Goal: Navigation & Orientation: Find specific page/section

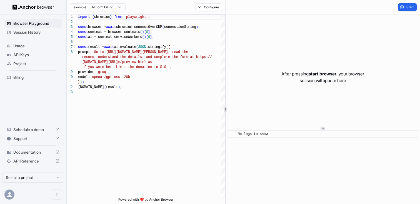
scroll to position [35, 0]
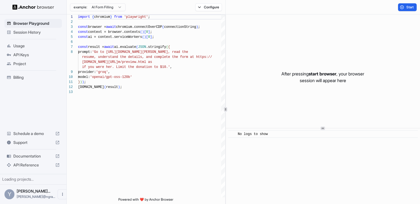
click at [29, 31] on span "Session History" at bounding box center [36, 32] width 46 height 6
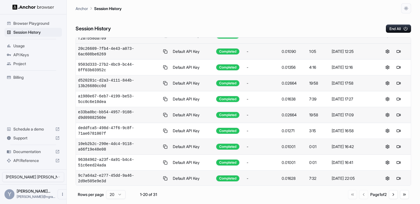
scroll to position [92, 0]
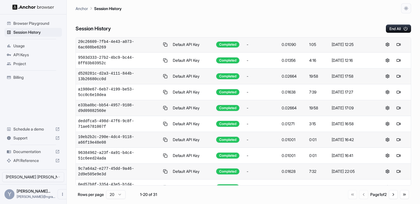
click at [400, 200] on button at bounding box center [399, 203] width 7 height 7
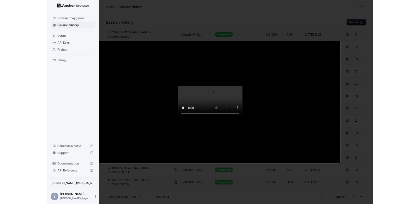
scroll to position [23, 0]
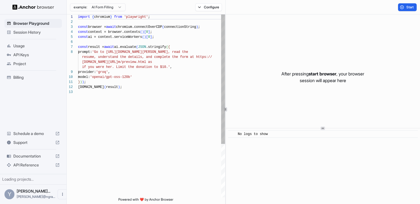
scroll to position [35, 0]
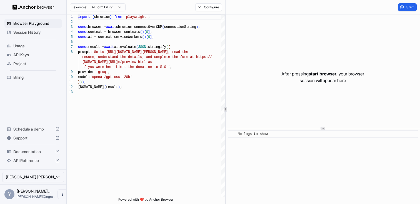
click at [36, 31] on span "Session History" at bounding box center [36, 32] width 46 height 6
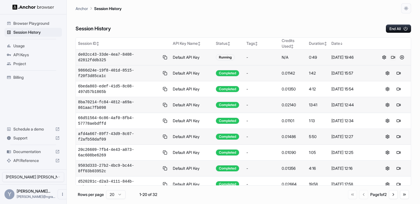
click at [395, 56] on button at bounding box center [393, 57] width 7 height 7
click at [400, 54] on button at bounding box center [402, 57] width 7 height 7
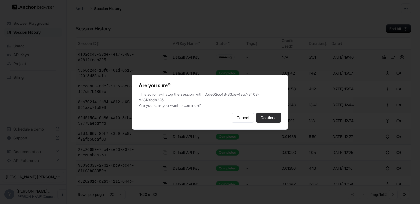
click at [268, 118] on button "Continue" at bounding box center [268, 118] width 25 height 10
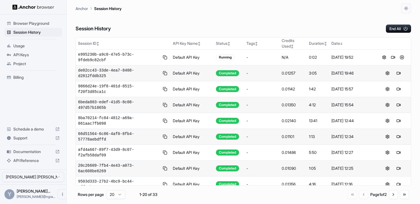
click at [258, 23] on div "Session History End All" at bounding box center [244, 22] width 336 height 19
click at [394, 56] on button at bounding box center [393, 57] width 7 height 7
click at [281, 24] on div "Session History End All" at bounding box center [244, 22] width 336 height 19
click at [401, 70] on button at bounding box center [402, 73] width 7 height 7
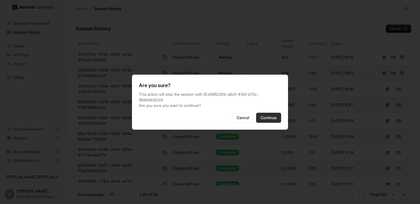
click at [272, 116] on button "Continue" at bounding box center [268, 118] width 25 height 10
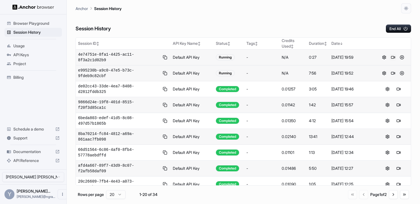
click at [394, 55] on button at bounding box center [393, 57] width 7 height 7
click at [403, 54] on button at bounding box center [402, 57] width 7 height 7
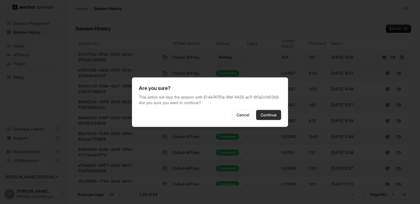
click at [267, 117] on button "Continue" at bounding box center [268, 115] width 25 height 10
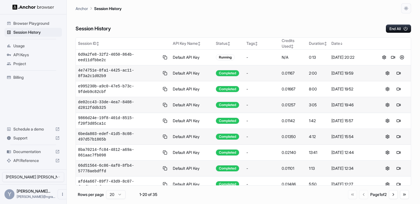
click at [331, 10] on div "Anchor Session History" at bounding box center [244, 6] width 336 height 13
click at [393, 56] on button at bounding box center [393, 57] width 7 height 7
